Goal: Information Seeking & Learning: Find specific fact

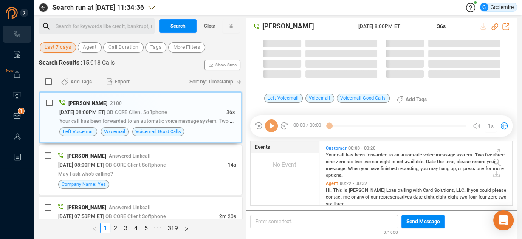
scroll to position [63, 188]
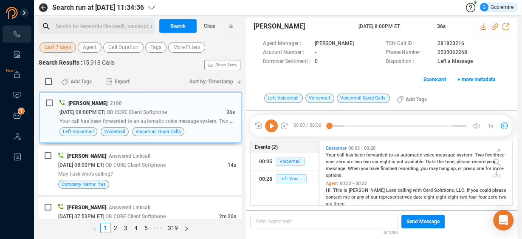
click at [100, 20] on div "Search for keywords like credit, bankrupt, record ﻿" at bounding box center [104, 26] width 96 height 13
click at [61, 46] on span "Last 7 days" at bounding box center [58, 47] width 26 height 11
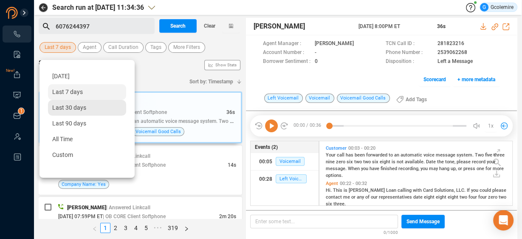
click at [59, 107] on span "Last 30 days" at bounding box center [69, 107] width 34 height 7
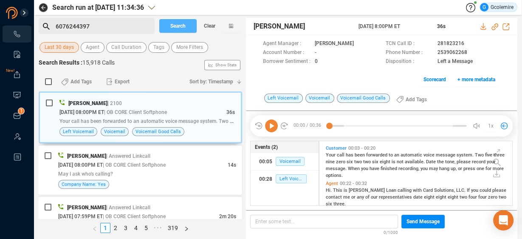
click at [177, 27] on span "Search" at bounding box center [177, 26] width 15 height 14
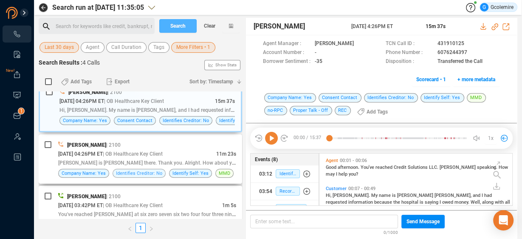
scroll to position [0, 0]
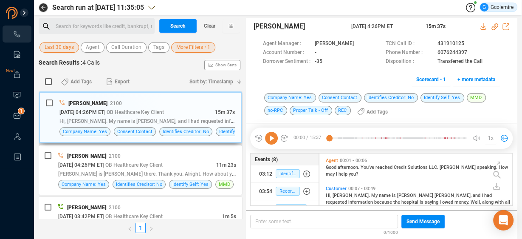
click at [160, 117] on div "Hi, [PERSON_NAME]. My name is [PERSON_NAME], and I had requested information be…" at bounding box center [146, 120] width 175 height 9
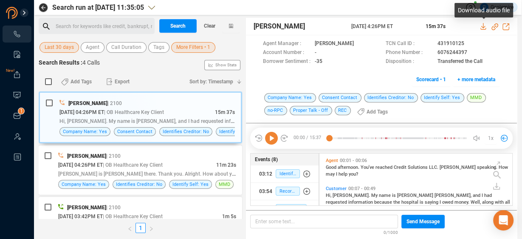
click at [483, 26] on icon at bounding box center [483, 26] width 6 height 7
click at [269, 135] on icon at bounding box center [271, 138] width 13 height 13
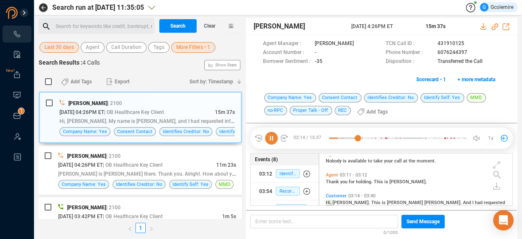
scroll to position [240, 0]
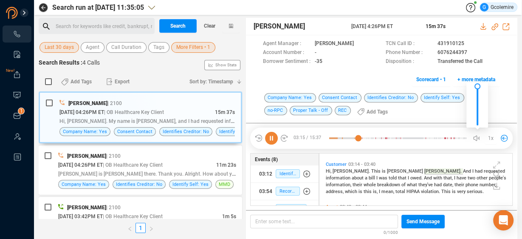
click at [476, 136] on icon at bounding box center [474, 137] width 3 height 5
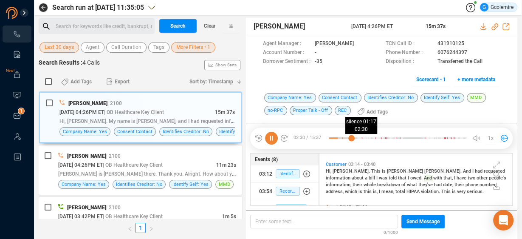
scroll to position [28, 0]
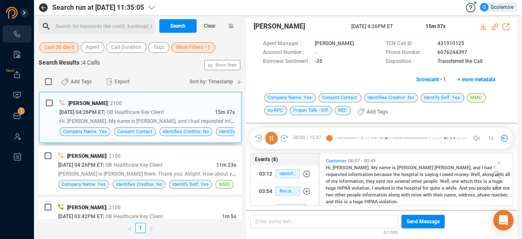
drag, startPoint x: 359, startPoint y: 138, endPoint x: 313, endPoint y: 141, distance: 46.4
click at [313, 141] on div "00:00 / 15:37 silence 32s 00:34 1x" at bounding box center [381, 137] width 262 height 21
drag, startPoint x: 357, startPoint y: 138, endPoint x: 319, endPoint y: 140, distance: 38.7
click at [319, 140] on div "00:00 / 15:37 00:02 1x" at bounding box center [381, 137] width 262 height 21
click at [483, 27] on icon at bounding box center [483, 26] width 7 height 7
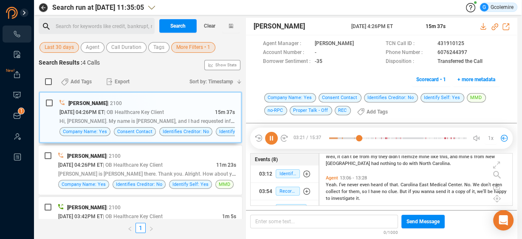
scroll to position [1598, 0]
